Goal: Task Accomplishment & Management: Complete application form

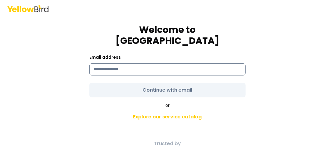
click at [165, 65] on input at bounding box center [167, 69] width 156 height 12
type input "**********"
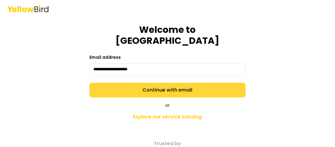
click at [171, 86] on button "Continue with email" at bounding box center [167, 90] width 156 height 15
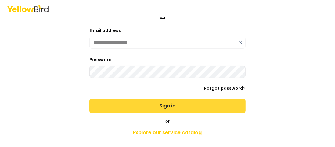
click at [160, 105] on button "Sign in" at bounding box center [167, 106] width 156 height 15
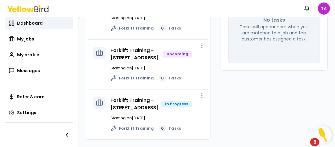
scroll to position [125, 0]
click at [117, 97] on link "Forklift Training - [STREET_ADDRESS]" at bounding box center [134, 104] width 48 height 14
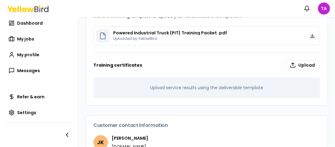
scroll to position [265, 0]
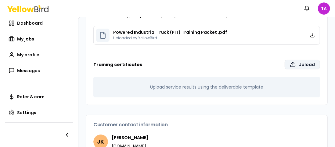
click at [301, 64] on label "Upload" at bounding box center [301, 65] width 35 height 10
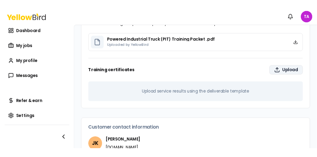
scroll to position [192, 0]
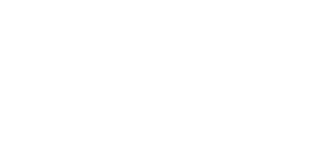
type input "**********"
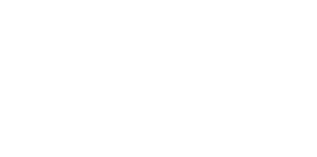
scroll to position [182, 0]
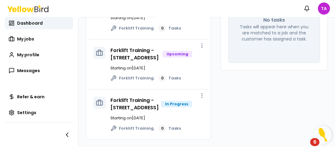
scroll to position [125, 0]
click at [141, 97] on link "Forklift Training - [STREET_ADDRESS]" at bounding box center [134, 104] width 48 height 14
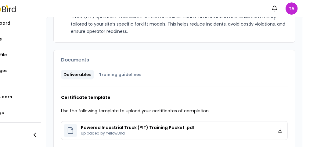
scroll to position [156, 0]
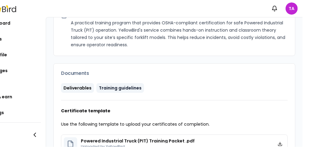
click at [133, 87] on button "Training guidelines" at bounding box center [120, 88] width 48 height 10
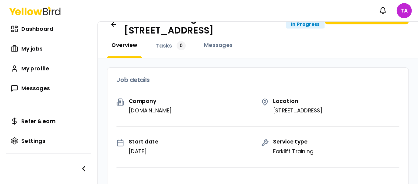
scroll to position [0, 0]
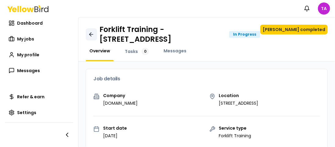
click at [94, 34] on icon at bounding box center [91, 34] width 6 height 6
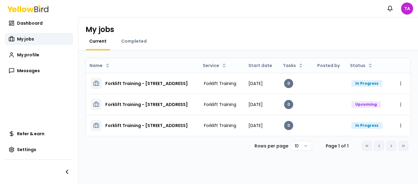
drag, startPoint x: 332, startPoint y: 1, endPoint x: 242, endPoint y: 44, distance: 99.4
click at [242, 44] on div "Current Completed" at bounding box center [248, 44] width 325 height 12
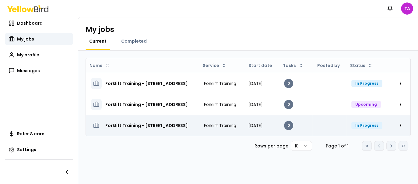
click at [188, 126] on h3 "Forklift Training - [STREET_ADDRESS]" at bounding box center [146, 125] width 83 height 11
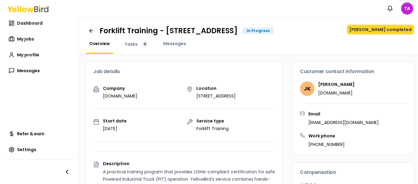
click at [334, 29] on button "[PERSON_NAME] completed" at bounding box center [380, 30] width 67 height 10
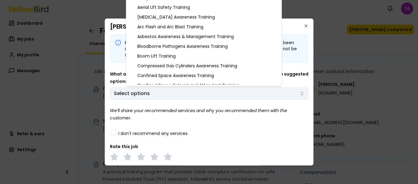
click at [293, 91] on body "Notifications TA Dashboard My jobs My profile Messages Refer & earn Settings Fo…" at bounding box center [209, 92] width 418 height 184
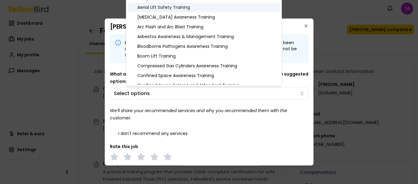
click at [230, 8] on div "Aerial Lift Safety Training" at bounding box center [204, 7] width 153 height 10
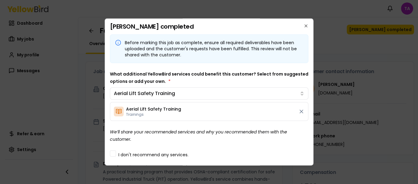
click at [307, 80] on body "Notifications TA Dashboard My jobs My profile Messages Refer & earn Settings Fo…" at bounding box center [209, 92] width 418 height 184
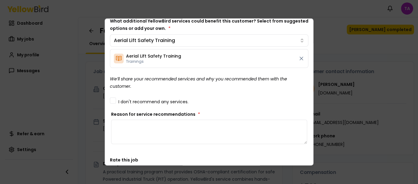
scroll to position [51, 0]
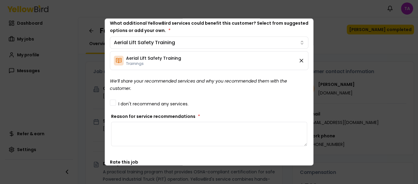
click at [299, 60] on icon at bounding box center [302, 61] width 6 height 6
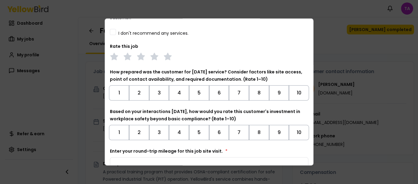
scroll to position [108, 0]
click at [293, 94] on button "10" at bounding box center [299, 93] width 20 height 15
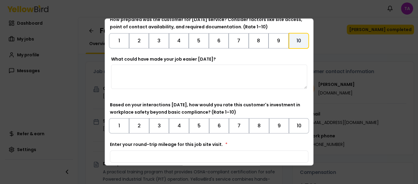
scroll to position [169, 0]
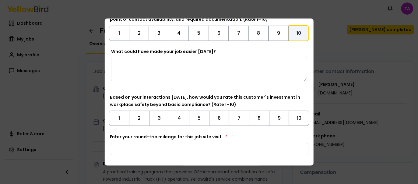
click at [273, 76] on textarea "What could have made your job easier [DATE]?" at bounding box center [209, 69] width 197 height 24
type textarea "**********"
click at [296, 118] on button "10" at bounding box center [299, 118] width 20 height 15
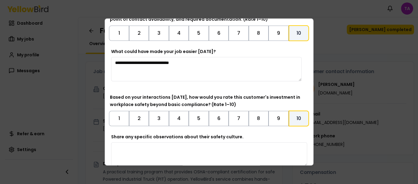
scroll to position [232, 0]
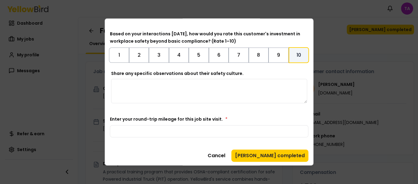
click at [197, 90] on textarea "Share any specific observations about their safety culture." at bounding box center [209, 91] width 197 height 24
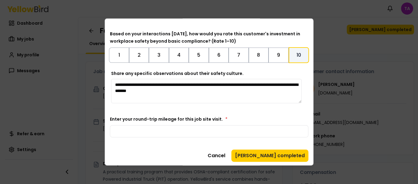
drag, startPoint x: 221, startPoint y: 91, endPoint x: 104, endPoint y: 83, distance: 116.7
click at [104, 83] on body "Notifications TA Dashboard My jobs My profile Messages Refer & earn Settings Fo…" at bounding box center [209, 92] width 418 height 184
type textarea "**********"
click at [206, 130] on input "Enter your round-trip mileage for this job site visit. *" at bounding box center [209, 131] width 199 height 12
type input "*"
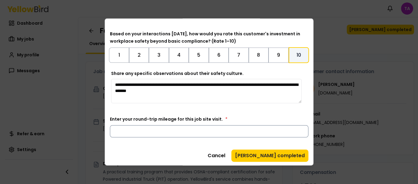
click at [298, 133] on input "*" at bounding box center [209, 131] width 199 height 12
click at [240, 131] on input "Enter your round-trip mileage for this job site visit. *" at bounding box center [209, 131] width 199 height 12
type input "***"
click at [286, 147] on button "[PERSON_NAME] completed" at bounding box center [270, 156] width 77 height 12
click at [282, 147] on button "[PERSON_NAME] completed" at bounding box center [270, 156] width 77 height 12
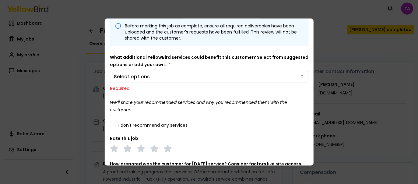
scroll to position [0, 0]
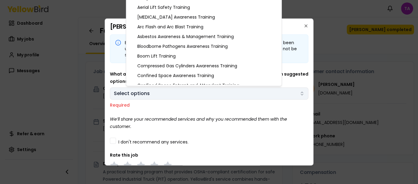
click at [209, 93] on body "Notifications TA Dashboard My jobs My profile Messages Refer & earn Settings Fo…" at bounding box center [209, 92] width 418 height 184
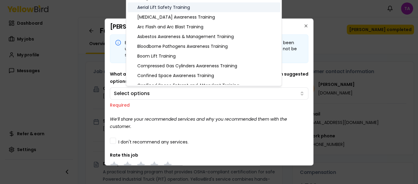
click at [220, 6] on div "Aerial Lift Safety Training" at bounding box center [204, 7] width 153 height 10
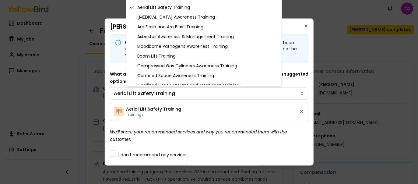
click at [334, 51] on div at bounding box center [209, 92] width 418 height 184
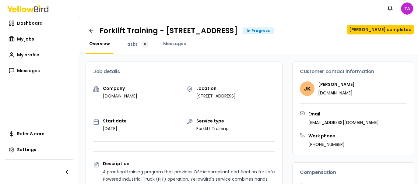
drag, startPoint x: 416, startPoint y: 48, endPoint x: 413, endPoint y: 55, distance: 7.5
click at [334, 31] on button "[PERSON_NAME] completed" at bounding box center [380, 30] width 67 height 10
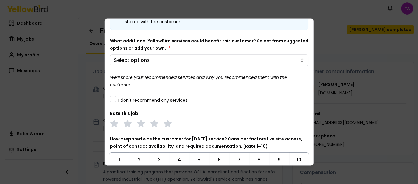
scroll to position [34, 0]
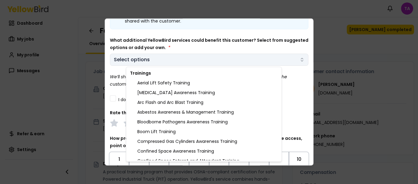
click at [293, 62] on body "Notifications TA Dashboard My jobs My profile Messages Refer & earn Settings Fo…" at bounding box center [209, 92] width 418 height 184
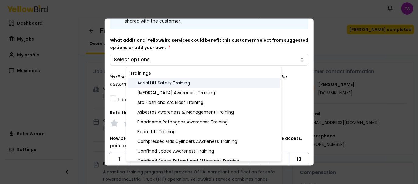
click at [257, 82] on div "Aerial Lift Safety Training" at bounding box center [204, 83] width 153 height 10
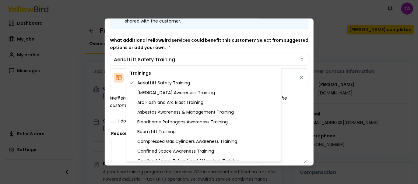
click at [293, 46] on body "Notifications TA Dashboard My jobs My profile Messages Refer & earn Settings Fo…" at bounding box center [209, 92] width 418 height 184
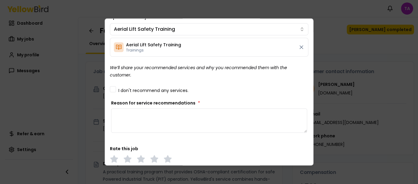
scroll to position [65, 0]
click at [233, 121] on textarea "Reason for service recommendations *" at bounding box center [209, 120] width 197 height 24
click at [299, 46] on icon at bounding box center [302, 47] width 6 height 6
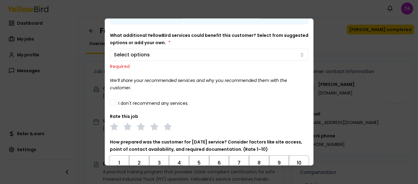
scroll to position [38, 0]
click at [113, 105] on button "I don't recommend any services." at bounding box center [113, 103] width 6 height 6
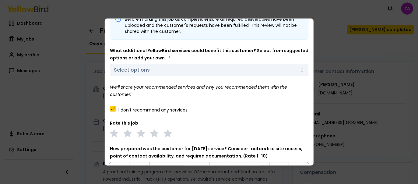
scroll to position [19, 0]
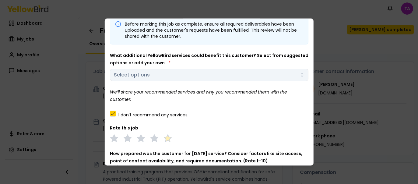
click at [169, 137] on polygon at bounding box center [167, 138] width 7 height 7
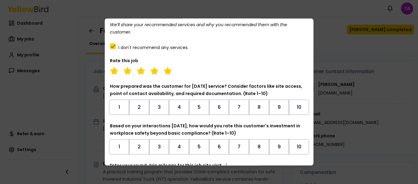
scroll to position [86, 0]
click at [289, 106] on button "10" at bounding box center [299, 106] width 20 height 15
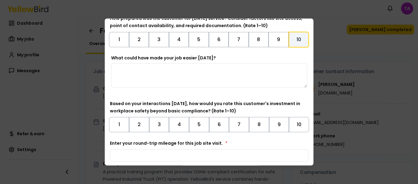
scroll to position [159, 0]
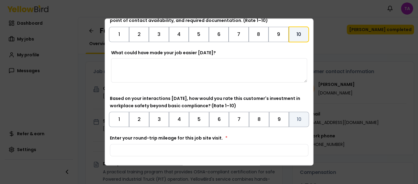
click at [293, 121] on button "10" at bounding box center [299, 119] width 20 height 15
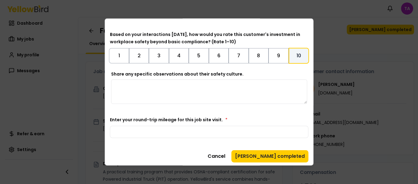
scroll to position [224, 0]
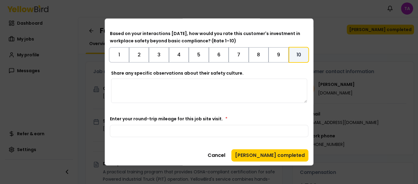
click at [169, 90] on textarea "Share any specific observations about their safety culture." at bounding box center [209, 91] width 197 height 24
paste textarea "**********"
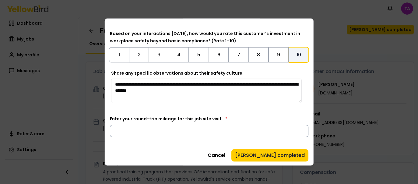
type textarea "**********"
click at [145, 126] on input "Enter your round-trip mileage for this job site visit. *" at bounding box center [209, 131] width 199 height 12
type input "***"
click at [267, 147] on button "[PERSON_NAME] completed" at bounding box center [270, 155] width 77 height 12
click at [280, 147] on button "[PERSON_NAME] completed" at bounding box center [270, 155] width 77 height 12
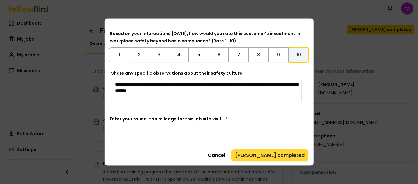
click at [280, 147] on button "[PERSON_NAME] completed" at bounding box center [270, 155] width 77 height 12
click at [279, 147] on button "[PERSON_NAME] completed" at bounding box center [270, 155] width 77 height 12
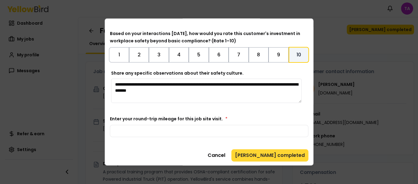
click at [279, 147] on button "[PERSON_NAME] completed" at bounding box center [270, 155] width 77 height 12
click at [265, 147] on button "[PERSON_NAME] completed" at bounding box center [270, 155] width 77 height 12
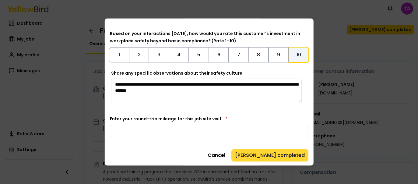
click at [265, 147] on button "[PERSON_NAME] completed" at bounding box center [270, 155] width 77 height 12
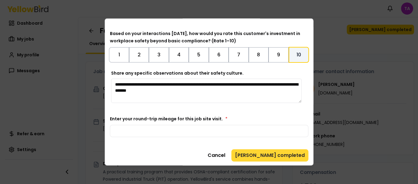
click at [265, 147] on button "[PERSON_NAME] completed" at bounding box center [270, 155] width 77 height 12
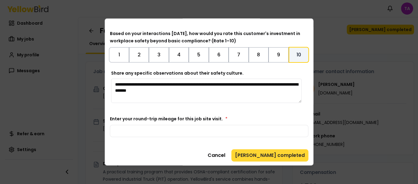
click at [265, 147] on button "[PERSON_NAME] completed" at bounding box center [270, 155] width 77 height 12
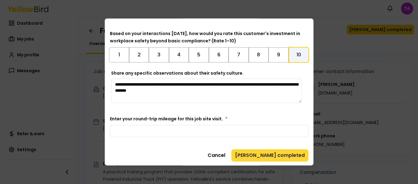
click at [265, 147] on button "[PERSON_NAME] completed" at bounding box center [270, 155] width 77 height 12
drag, startPoint x: 266, startPoint y: 154, endPoint x: 309, endPoint y: 122, distance: 53.5
click at [309, 122] on div "Mark job completed Before marking this job as complete, ensure all required del…" at bounding box center [209, 91] width 209 height 147
click at [267, 147] on button "[PERSON_NAME] completed" at bounding box center [270, 155] width 77 height 12
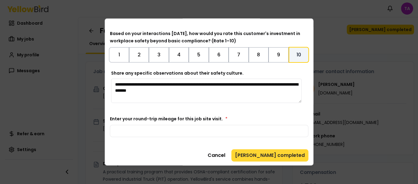
click at [267, 147] on button "[PERSON_NAME] completed" at bounding box center [270, 155] width 77 height 12
click at [292, 147] on button "[PERSON_NAME] completed" at bounding box center [270, 155] width 77 height 12
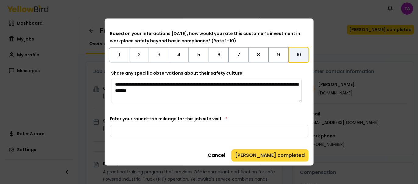
click at [292, 147] on button "[PERSON_NAME] completed" at bounding box center [270, 155] width 77 height 12
click at [281, 147] on button "[PERSON_NAME] completed" at bounding box center [270, 155] width 77 height 12
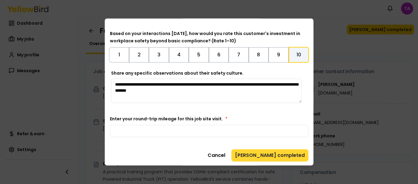
click at [281, 147] on button "[PERSON_NAME] completed" at bounding box center [270, 155] width 77 height 12
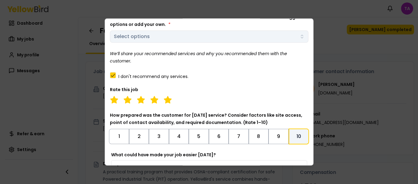
scroll to position [46, 0]
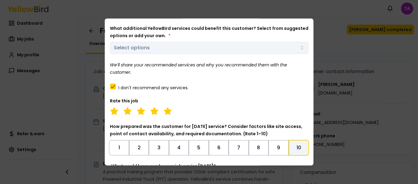
click at [291, 47] on div "What additional YellowBird services could benefit this customer? Select from su…" at bounding box center [209, 39] width 199 height 29
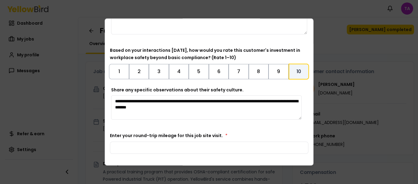
scroll to position [224, 0]
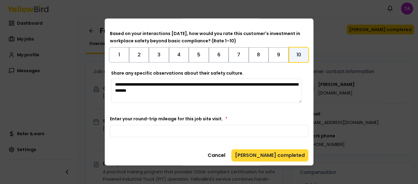
click at [277, 147] on button "[PERSON_NAME] completed" at bounding box center [270, 155] width 77 height 12
drag, startPoint x: 277, startPoint y: 152, endPoint x: 310, endPoint y: 124, distance: 43.0
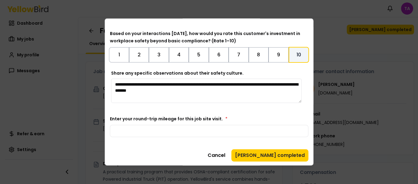
click at [310, 124] on div "Mark job completed Before marking this job as complete, ensure all required del…" at bounding box center [209, 91] width 209 height 147
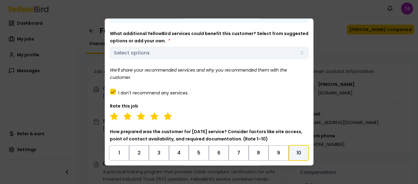
scroll to position [40, 0]
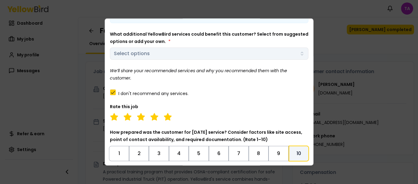
click at [112, 90] on button "I don't recommend any services." at bounding box center [113, 92] width 6 height 6
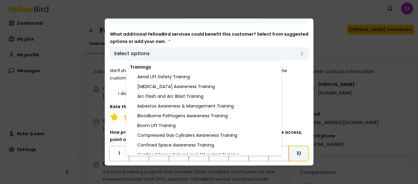
click at [239, 57] on body "Notifications TA Dashboard My jobs My profile Messages Refer & earn Settings Fo…" at bounding box center [209, 92] width 418 height 184
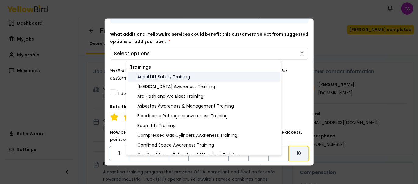
click at [226, 77] on div "Aerial Lift Safety Training" at bounding box center [204, 77] width 153 height 10
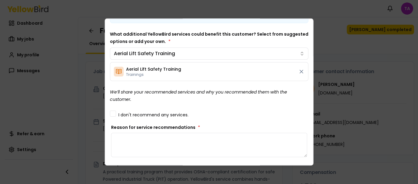
click at [121, 140] on body "Notifications TA Dashboard My jobs My profile Messages Refer & earn Settings Fo…" at bounding box center [209, 92] width 418 height 184
click at [121, 140] on textarea "Reason for service recommendations *" at bounding box center [209, 145] width 197 height 24
type textarea "**********"
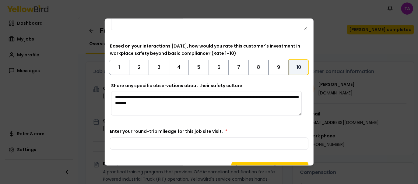
scroll to position [290, 0]
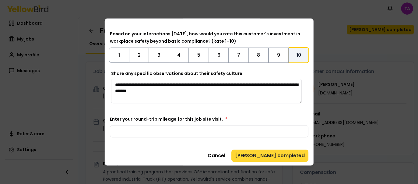
click at [280, 147] on button "[PERSON_NAME] completed" at bounding box center [270, 156] width 77 height 12
click at [279, 147] on button "[PERSON_NAME] completed" at bounding box center [270, 156] width 77 height 12
click at [278, 147] on button "[PERSON_NAME] completed" at bounding box center [270, 156] width 77 height 12
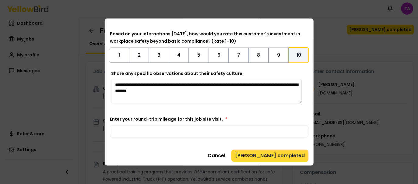
click at [278, 147] on button "[PERSON_NAME] completed" at bounding box center [270, 156] width 77 height 12
click at [286, 147] on button "[PERSON_NAME] completed" at bounding box center [270, 156] width 77 height 12
click at [282, 147] on button "[PERSON_NAME] completed" at bounding box center [270, 156] width 77 height 12
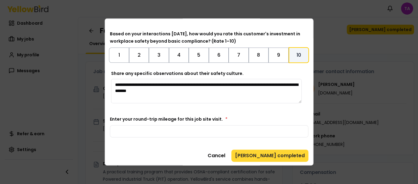
click at [282, 147] on button "[PERSON_NAME] completed" at bounding box center [270, 156] width 77 height 12
click at [293, 147] on button "[PERSON_NAME] completed" at bounding box center [270, 156] width 77 height 12
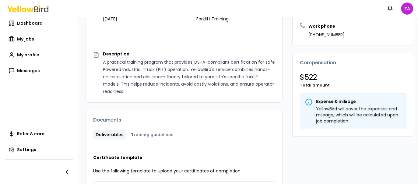
scroll to position [94, 0]
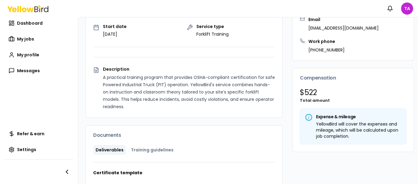
drag, startPoint x: 407, startPoint y: 75, endPoint x: 411, endPoint y: 61, distance: 14.7
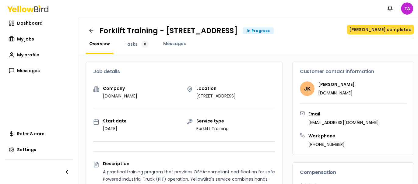
click at [334, 32] on button "[PERSON_NAME] completed" at bounding box center [380, 30] width 67 height 10
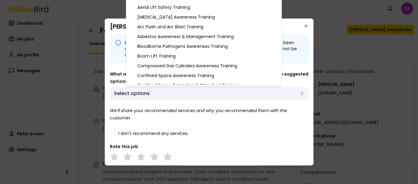
click at [261, 95] on body "Notifications TA Dashboard My jobs My profile Messages Refer & earn Settings Fo…" at bounding box center [209, 92] width 418 height 184
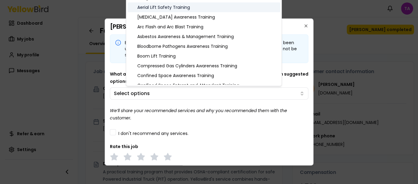
click at [212, 9] on div "Aerial Lift Safety Training" at bounding box center [204, 7] width 153 height 10
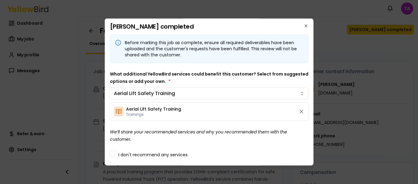
click at [311, 75] on body "Notifications TA Dashboard My jobs My profile Messages Refer & earn Settings Fo…" at bounding box center [209, 92] width 418 height 184
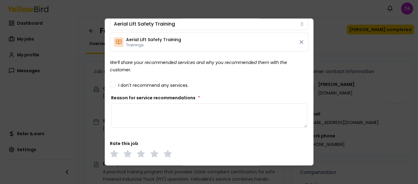
scroll to position [76, 0]
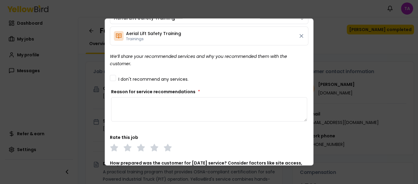
click at [200, 111] on textarea "Reason for service recommendations *" at bounding box center [209, 109] width 197 height 24
type textarea "**********"
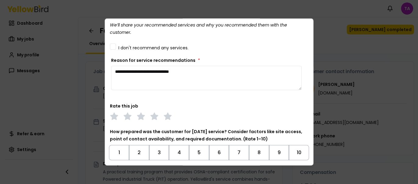
scroll to position [110, 0]
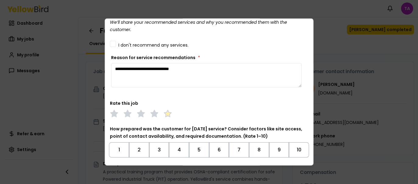
click at [167, 112] on polygon at bounding box center [167, 113] width 7 height 7
click at [294, 147] on button "10" at bounding box center [299, 149] width 20 height 15
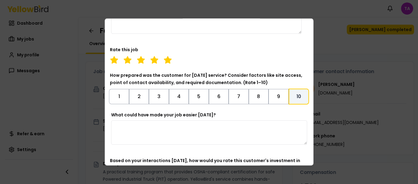
scroll to position [187, 0]
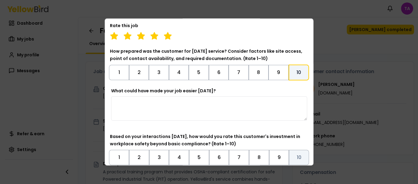
click at [294, 147] on button "10" at bounding box center [299, 157] width 20 height 15
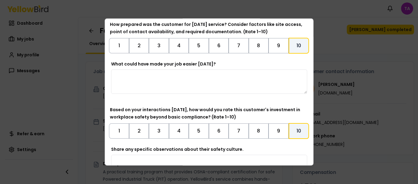
scroll to position [219, 0]
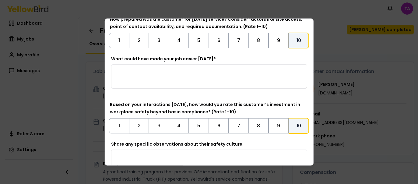
click at [299, 125] on button "10" at bounding box center [299, 126] width 20 height 16
click at [299, 125] on button "10" at bounding box center [299, 125] width 20 height 15
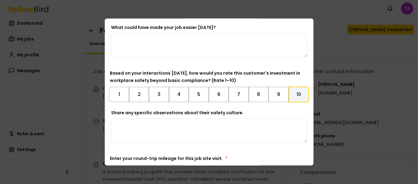
click at [182, 122] on textarea "Share any specific observations about their safety culture." at bounding box center [209, 130] width 197 height 24
paste textarea "**********"
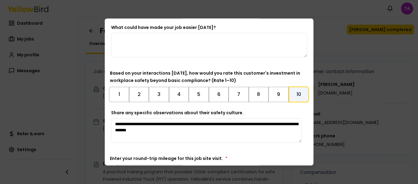
type textarea "**********"
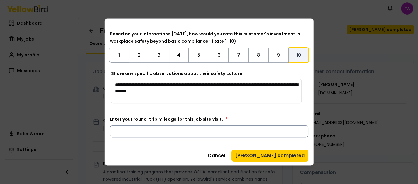
click at [267, 131] on input "Enter your round-trip mileage for this job site visit. *" at bounding box center [209, 131] width 199 height 12
type input "***"
click at [287, 147] on button "[PERSON_NAME] completed" at bounding box center [270, 156] width 77 height 12
click at [279, 147] on button "[PERSON_NAME] completed" at bounding box center [270, 156] width 77 height 12
drag, startPoint x: 279, startPoint y: 154, endPoint x: 275, endPoint y: 148, distance: 6.8
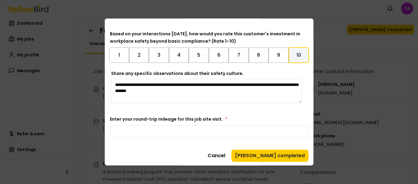
click at [270, 147] on button "[PERSON_NAME] completed" at bounding box center [270, 156] width 77 height 12
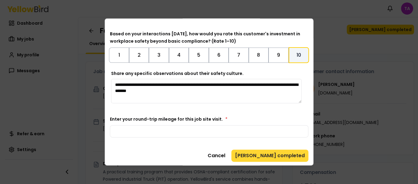
click at [270, 147] on button "[PERSON_NAME] completed" at bounding box center [270, 156] width 77 height 12
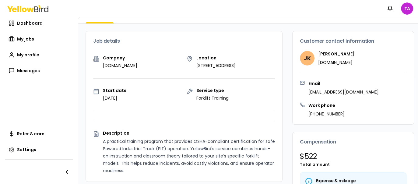
scroll to position [0, 0]
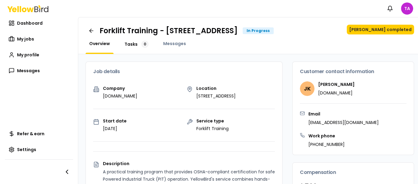
click at [131, 45] on span "Tasks" at bounding box center [131, 44] width 13 height 6
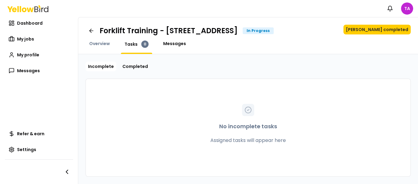
click at [172, 44] on span "Messages" at bounding box center [174, 44] width 23 height 6
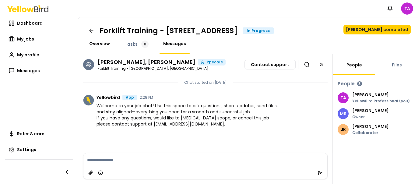
click at [104, 44] on span "Overview" at bounding box center [99, 44] width 21 height 6
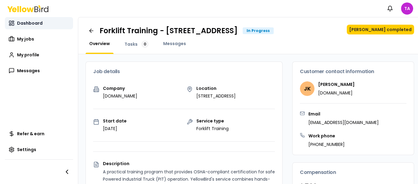
click at [46, 24] on link "Dashboard" at bounding box center [39, 23] width 68 height 12
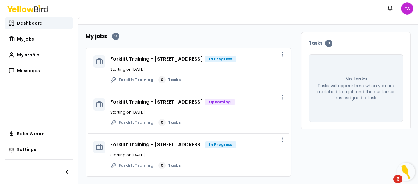
scroll to position [44, 0]
click at [203, 141] on link "Forklift Training - [STREET_ADDRESS]" at bounding box center [156, 144] width 93 height 7
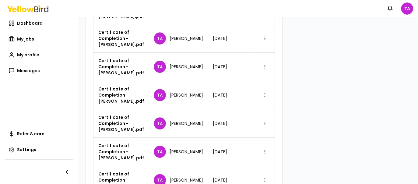
scroll to position [423, 0]
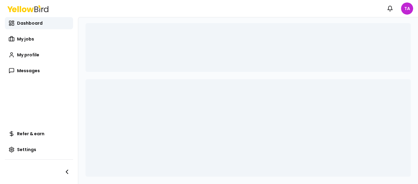
scroll to position [32, 0]
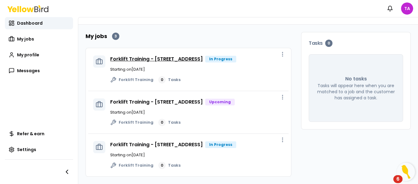
click at [189, 55] on link "Forklift Training - [STREET_ADDRESS]" at bounding box center [156, 58] width 93 height 7
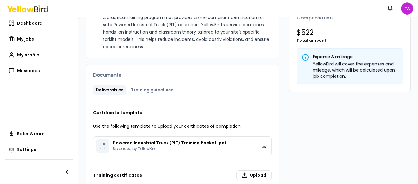
scroll to position [198, 0]
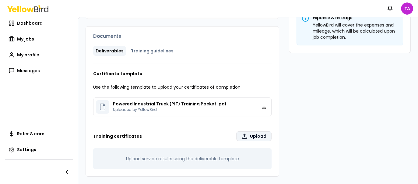
click at [247, 138] on label "Upload" at bounding box center [253, 136] width 35 height 10
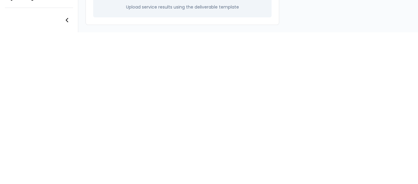
type input "**********"
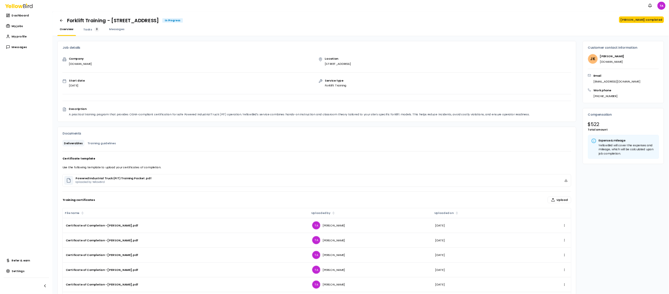
scroll to position [13, 0]
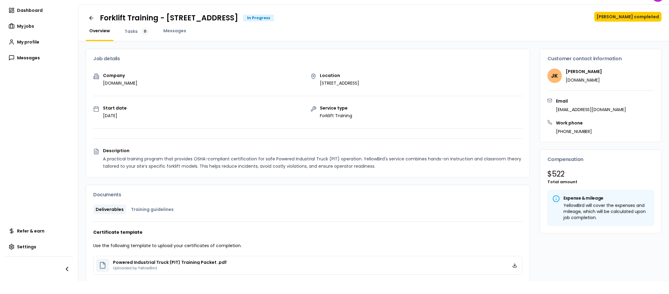
drag, startPoint x: 365, startPoint y: 6, endPoint x: 352, endPoint y: 177, distance: 171.5
click at [334, 147] on div "Company [DOMAIN_NAME] Location [STREET_ADDRESS] Start date [DATE] Service type …" at bounding box center [308, 125] width 444 height 104
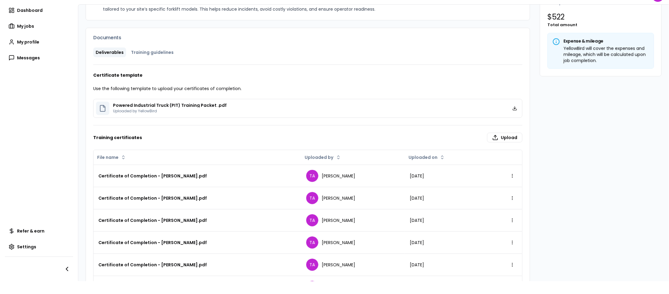
scroll to position [0, 0]
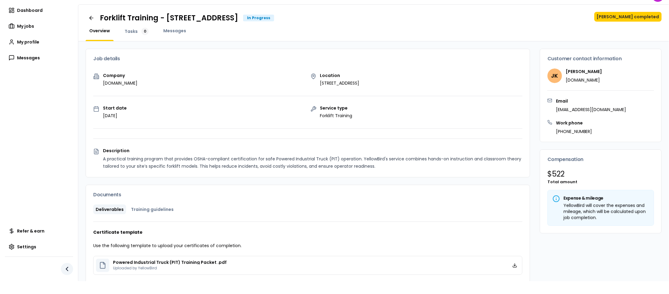
click at [66, 147] on icon "button" at bounding box center [66, 269] width 7 height 7
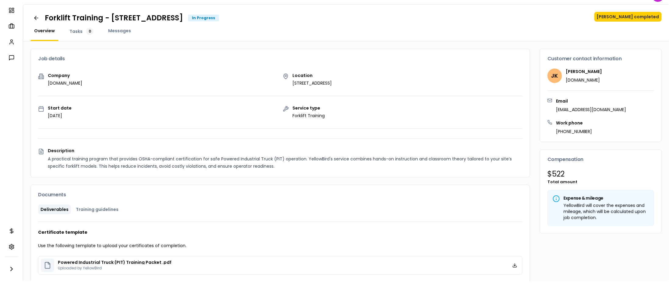
click at [18, 147] on div at bounding box center [11, 269] width 13 height 25
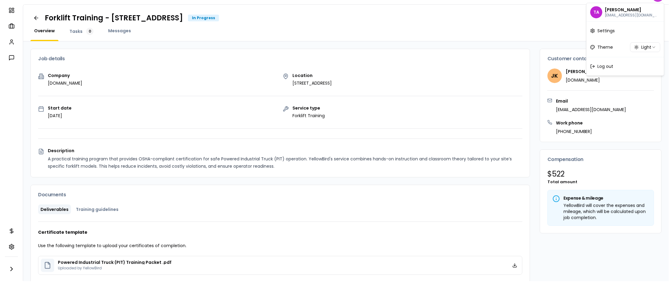
click at [334, 1] on html "Notifications TA Dashboard My jobs My profile Messages Refer & earn Settings Fo…" at bounding box center [334, 147] width 669 height 294
click at [334, 67] on span "Log out" at bounding box center [606, 66] width 16 height 6
